Goal: Transaction & Acquisition: Download file/media

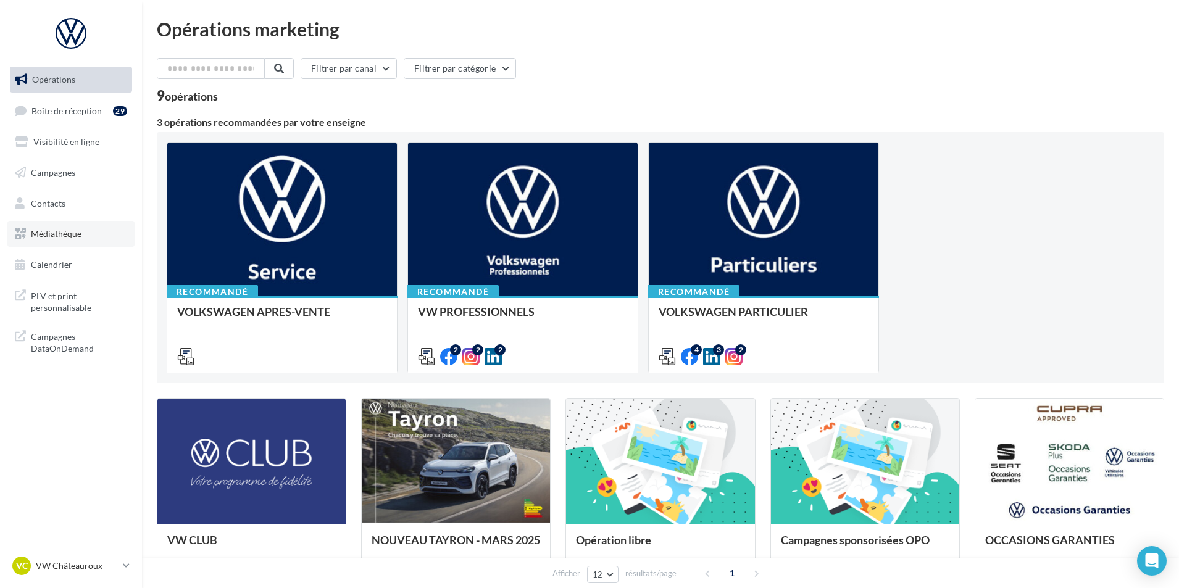
click at [97, 235] on link "Médiathèque" at bounding box center [70, 234] width 127 height 26
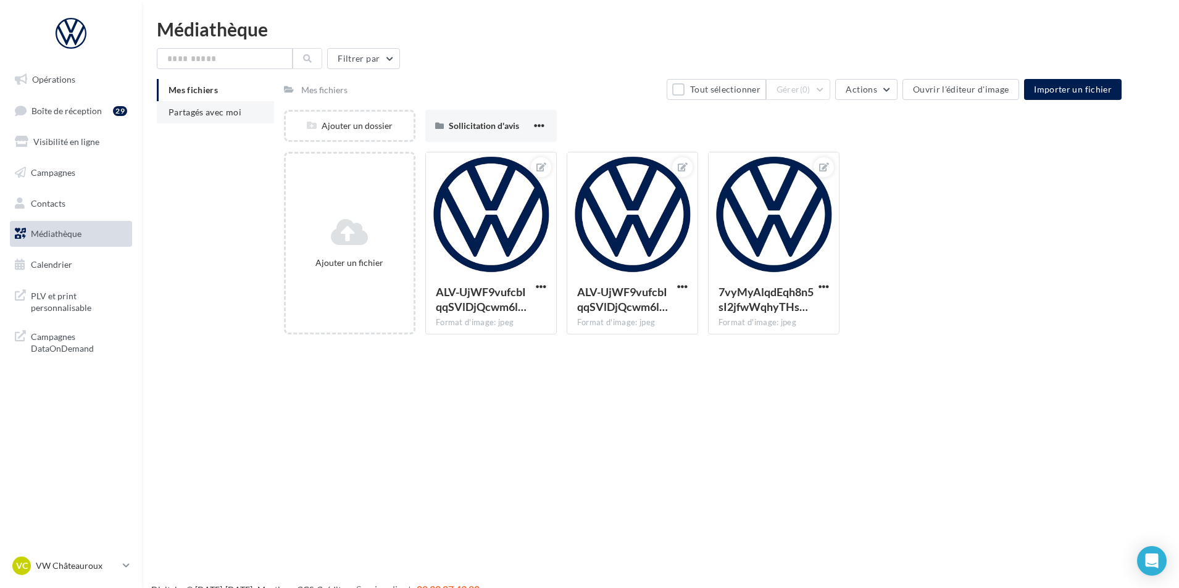
click at [252, 120] on li "Partagés avec moi" at bounding box center [215, 112] width 117 height 22
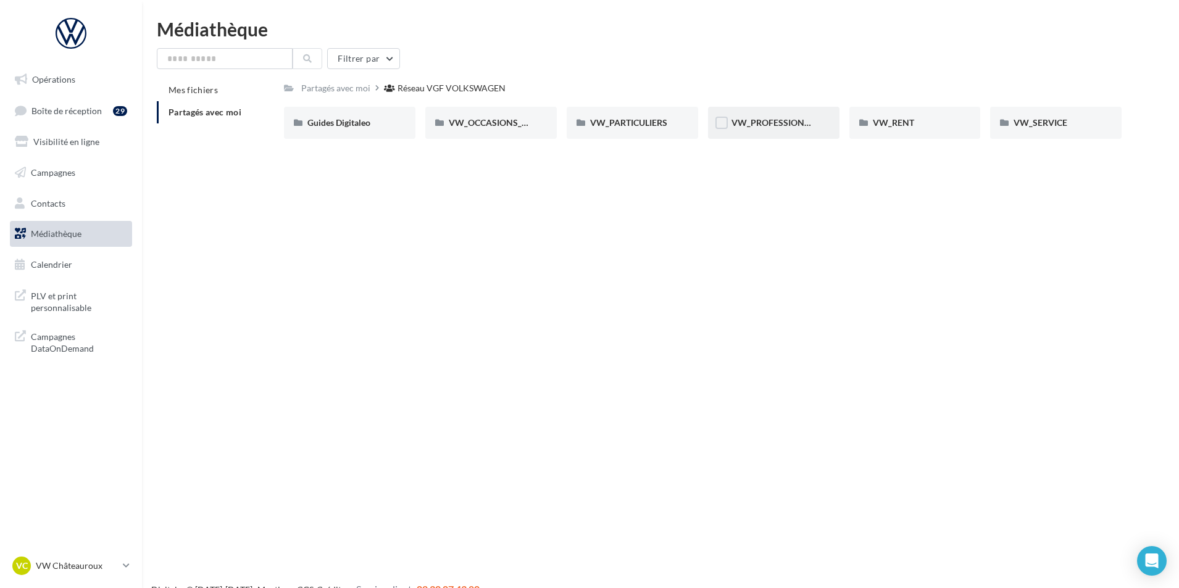
click at [772, 128] on div "VW_PROFESSIONNELS" at bounding box center [774, 123] width 85 height 12
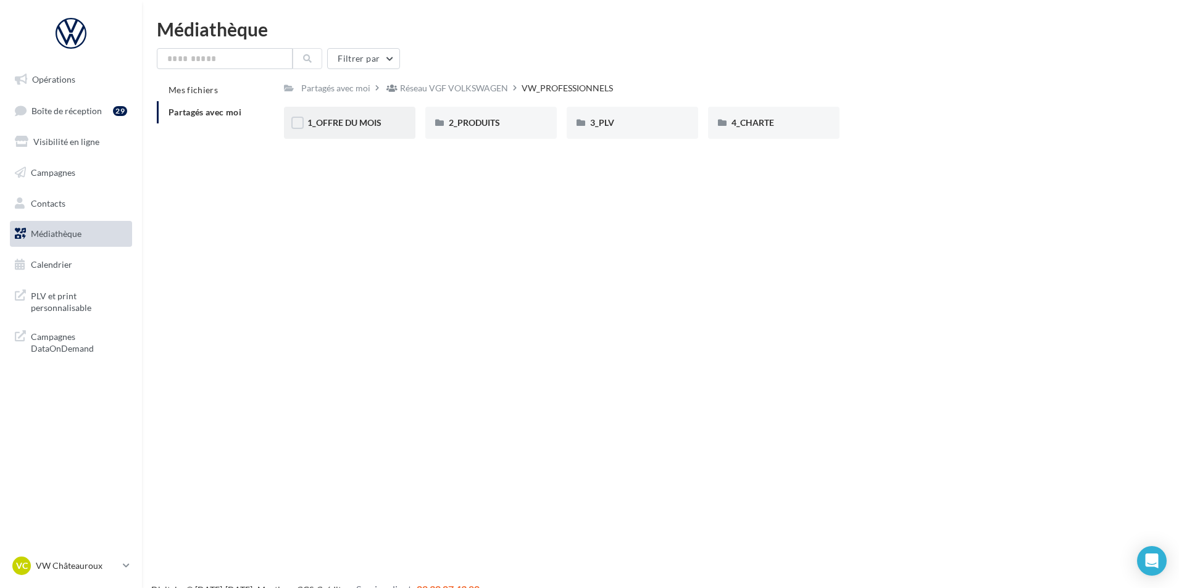
click at [382, 117] on div "1_OFFRE DU MOIS" at bounding box center [349, 123] width 85 height 12
click at [497, 129] on div "VW PRO RS - AOUT" at bounding box center [491, 123] width 85 height 12
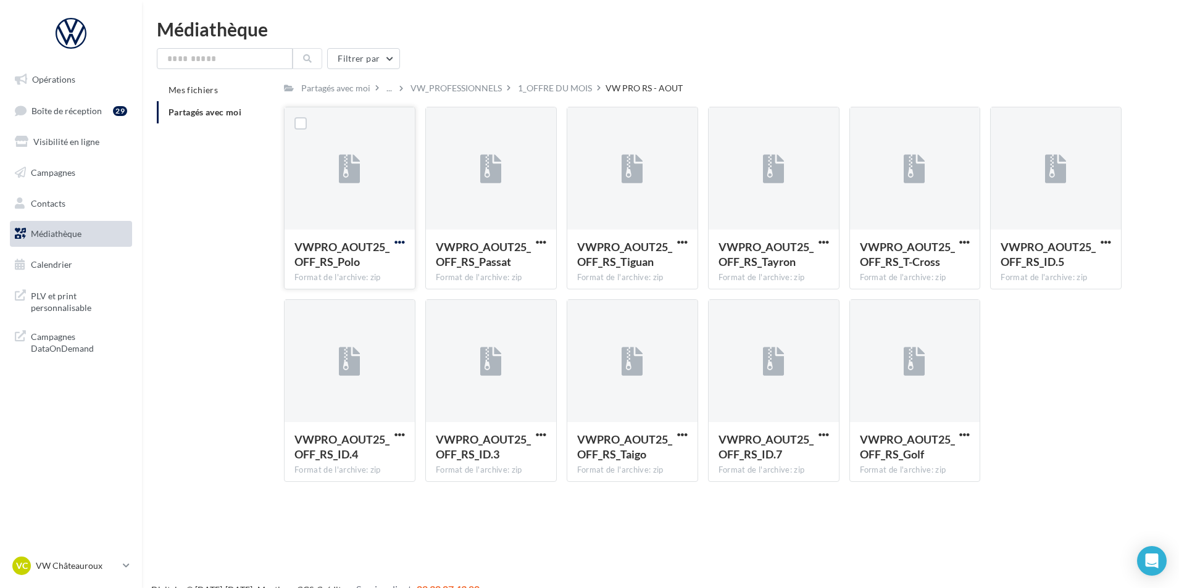
click at [402, 242] on span "button" at bounding box center [399, 242] width 10 height 10
click at [380, 269] on button "Télécharger" at bounding box center [345, 267] width 123 height 32
click at [399, 244] on span "button" at bounding box center [399, 242] width 10 height 10
click at [380, 294] on button "Copier l'URL" at bounding box center [345, 299] width 123 height 32
click at [401, 243] on span "button" at bounding box center [399, 242] width 10 height 10
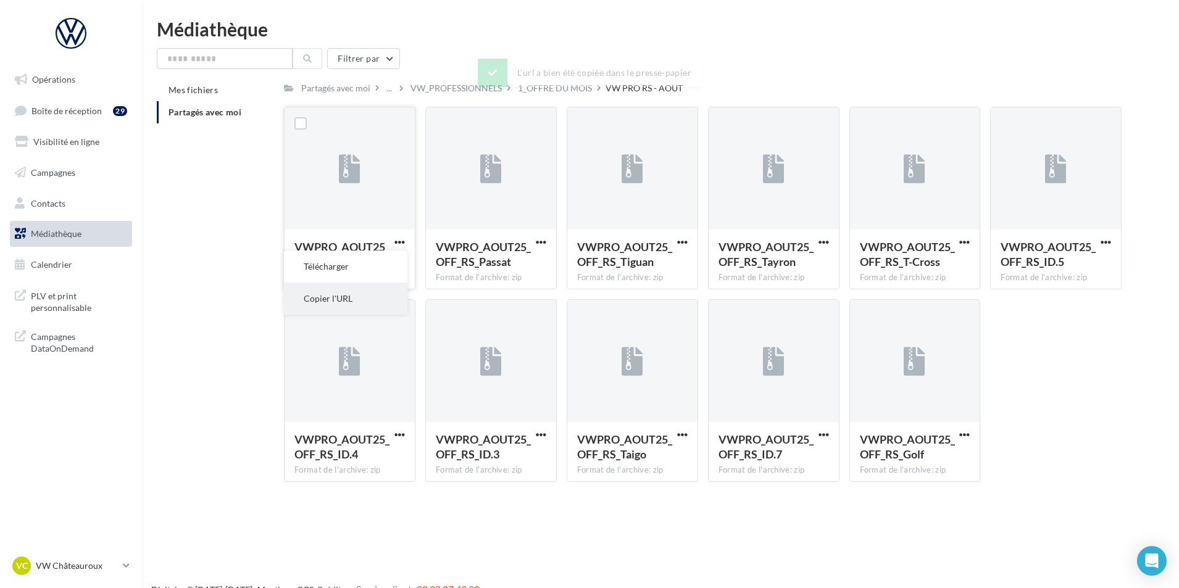
click at [370, 301] on button "Copier l'URL" at bounding box center [345, 299] width 123 height 32
